Goal: Information Seeking & Learning: Learn about a topic

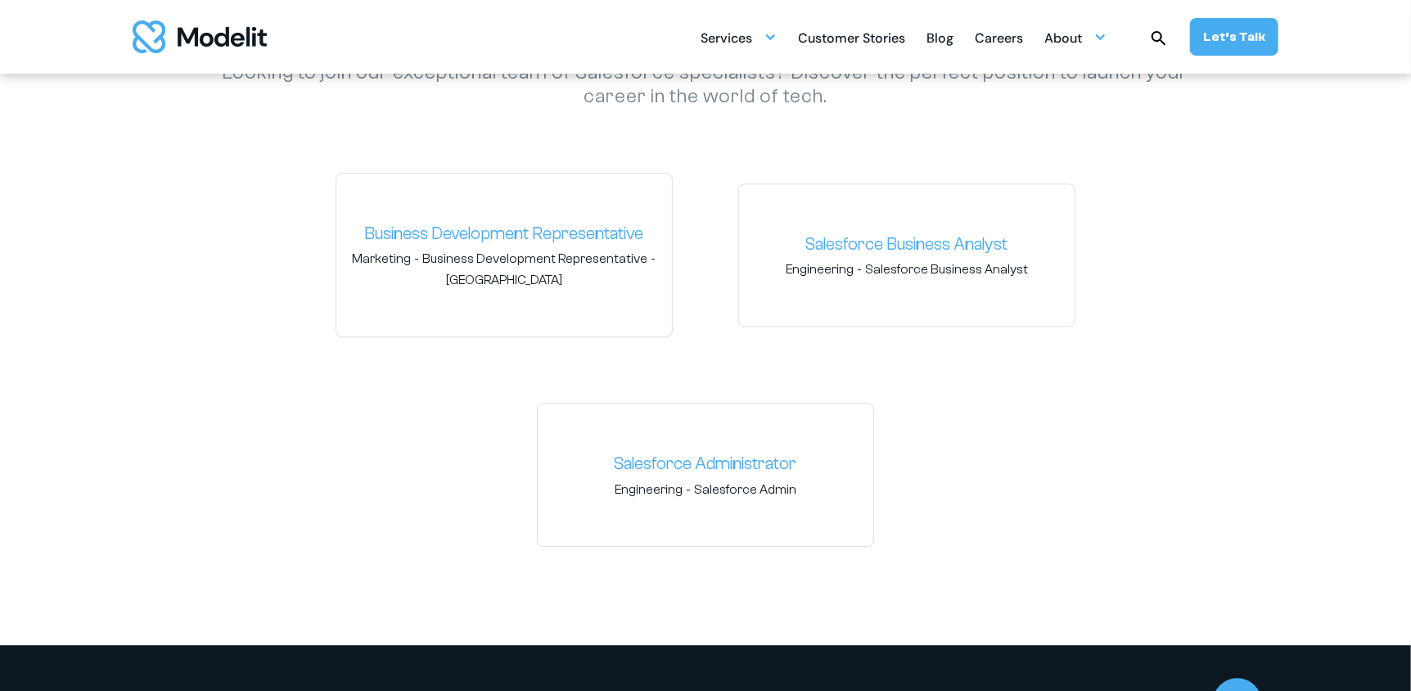
scroll to position [2455, 0]
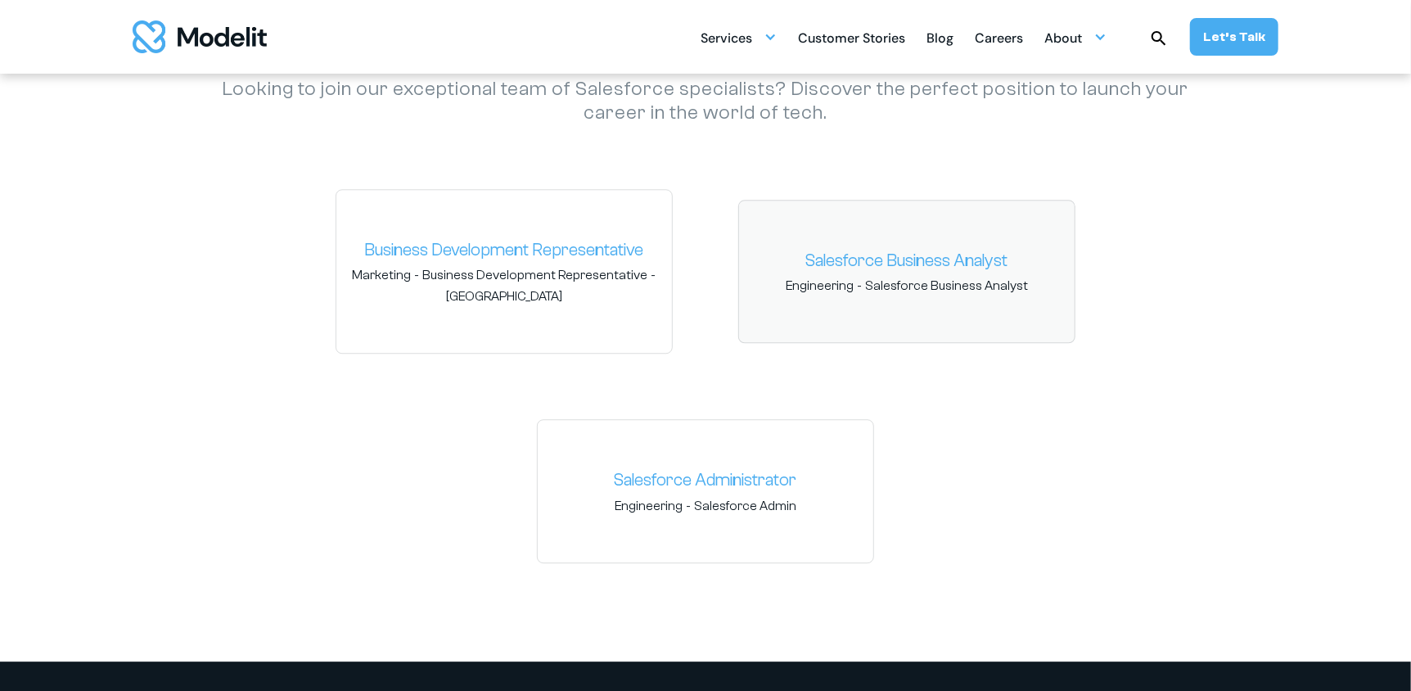
click at [916, 265] on link "Salesforce Business Analyst" at bounding box center [906, 261] width 309 height 26
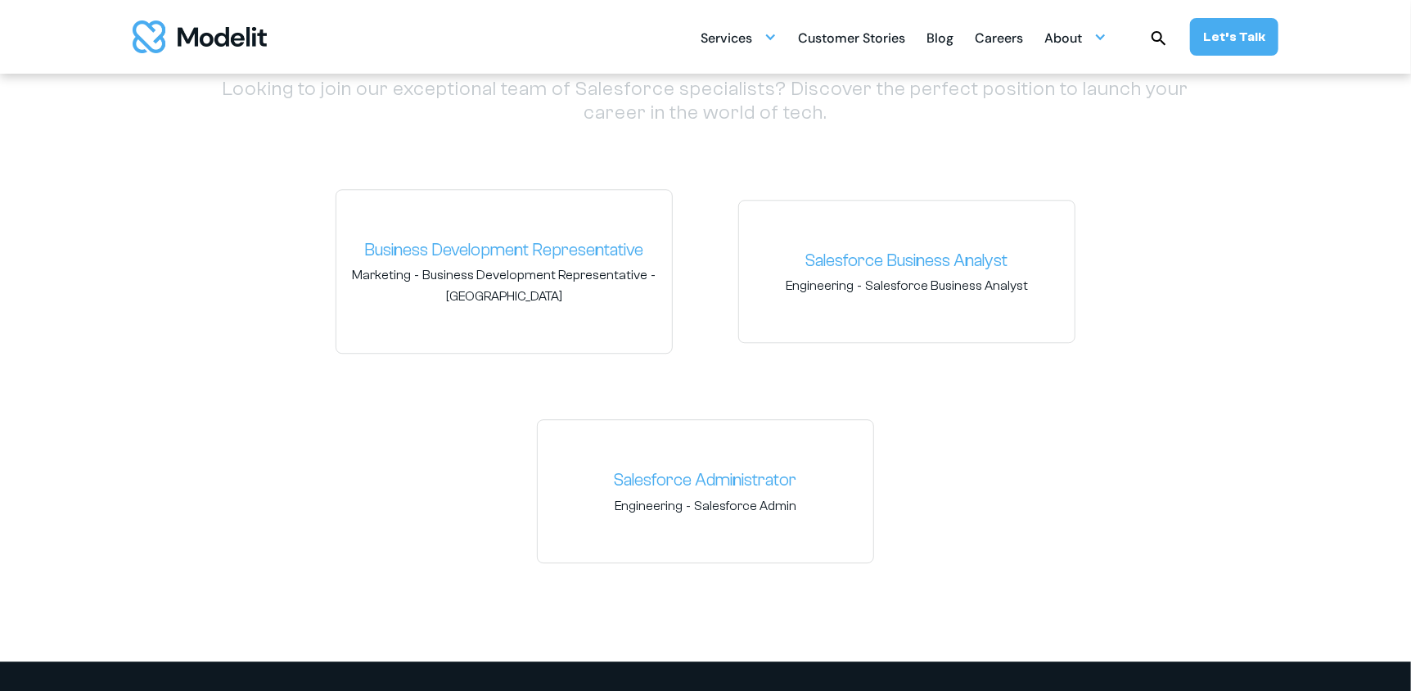
scroll to position [2455, 0]
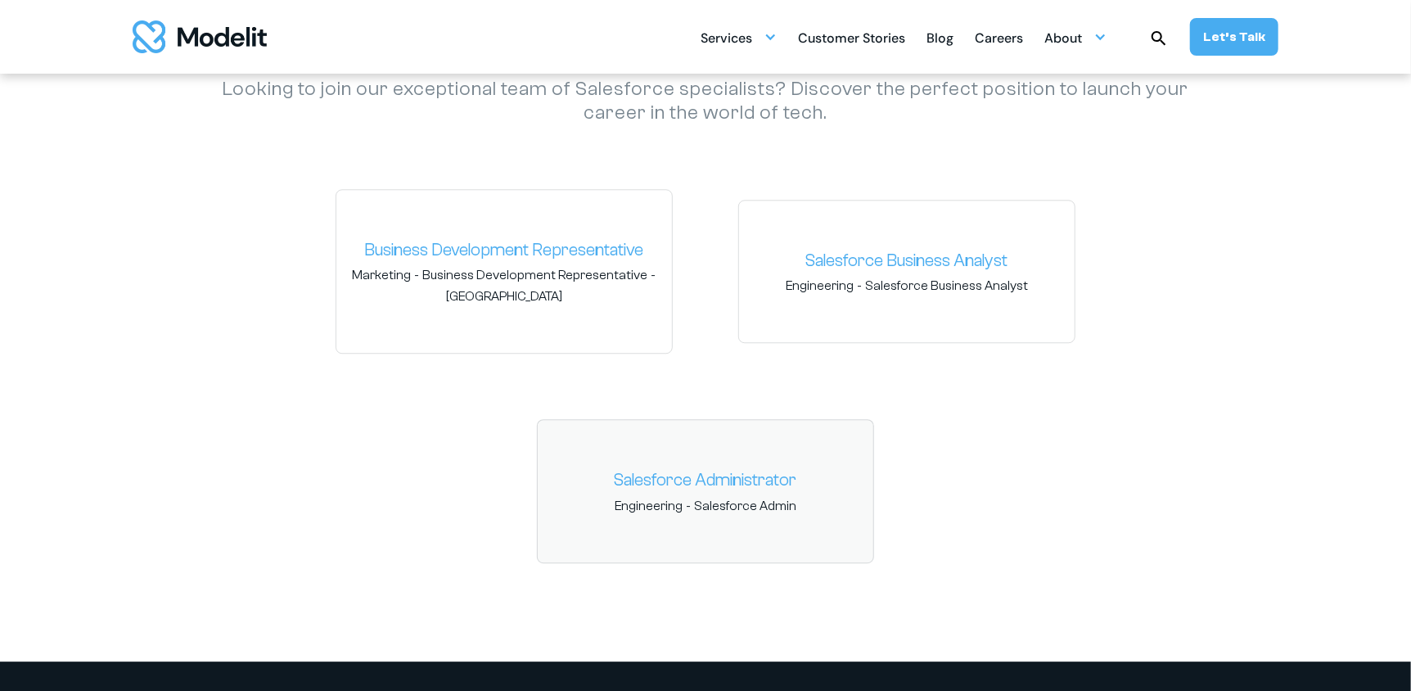
click at [715, 480] on link "Salesforce Administrator" at bounding box center [705, 480] width 309 height 26
click at [876, 295] on div "Salesforce Business Analyst Engineering - Salesforce Business Analyst" at bounding box center [906, 272] width 337 height 144
click at [930, 254] on link "Salesforce Business Analyst" at bounding box center [906, 261] width 309 height 26
